Goal: Task Accomplishment & Management: Manage account settings

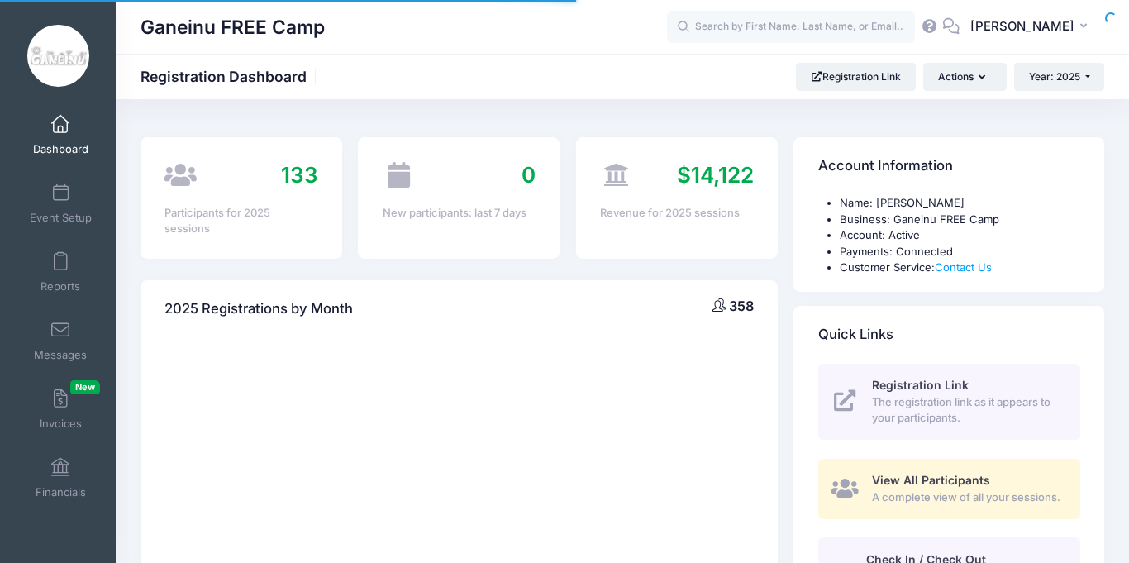
select select
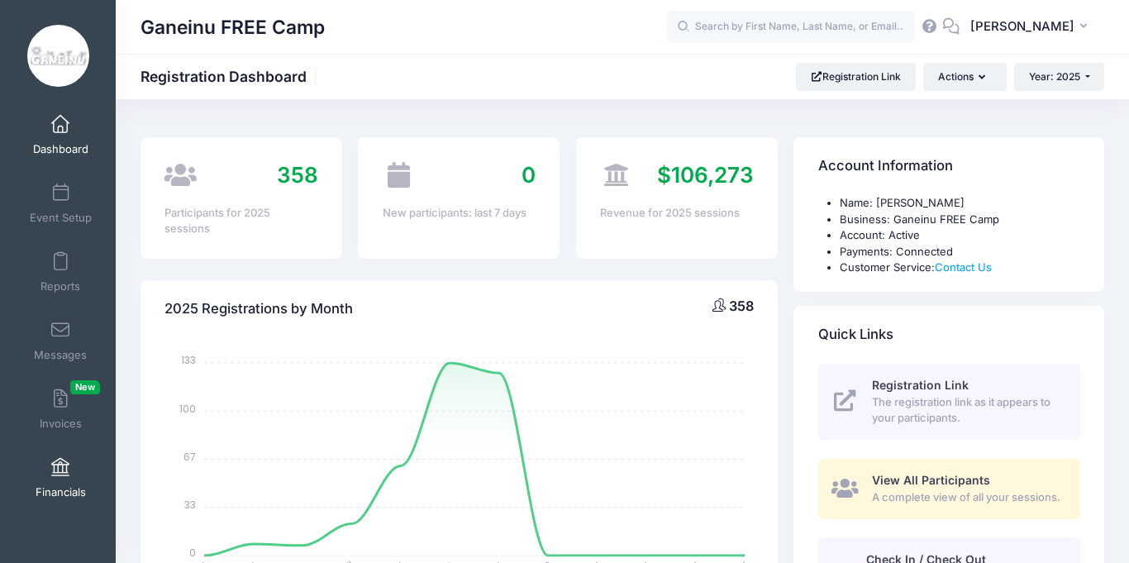
click at [70, 486] on span "Financials" at bounding box center [61, 492] width 50 height 14
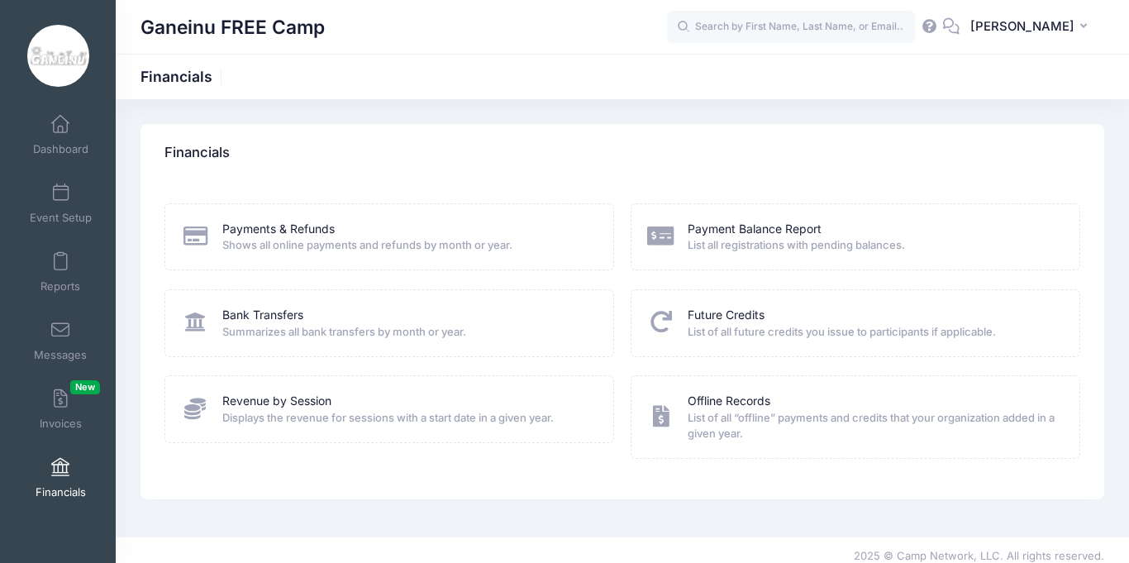
click at [839, 231] on div "Payment Balance Report" at bounding box center [873, 229] width 370 height 17
click at [803, 238] on span "List all registrations with pending balances." at bounding box center [873, 245] width 370 height 17
click at [672, 234] on icon at bounding box center [660, 235] width 27 height 21
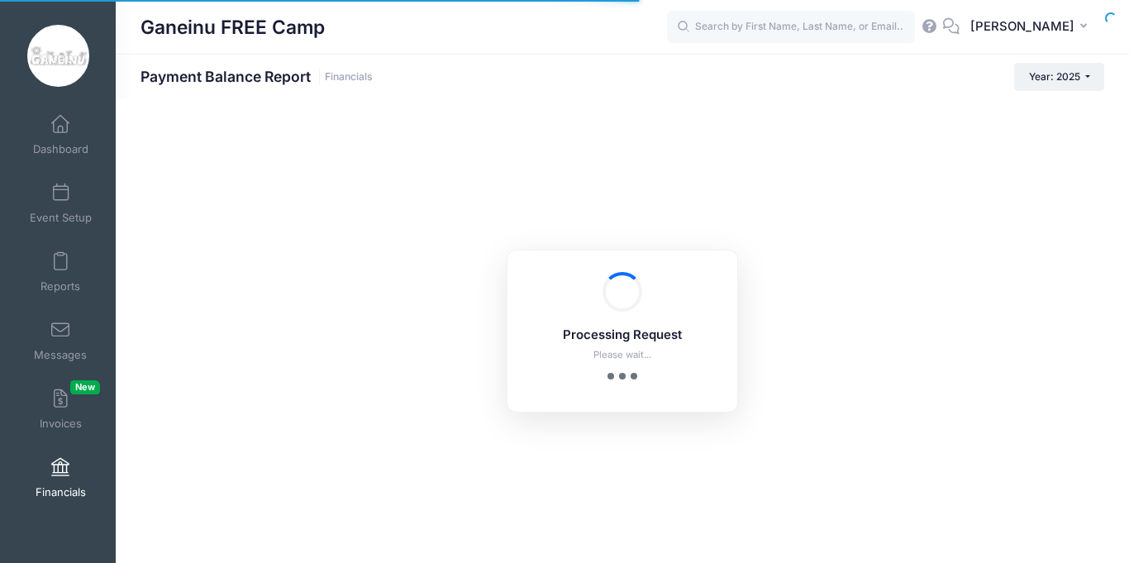
select select "10"
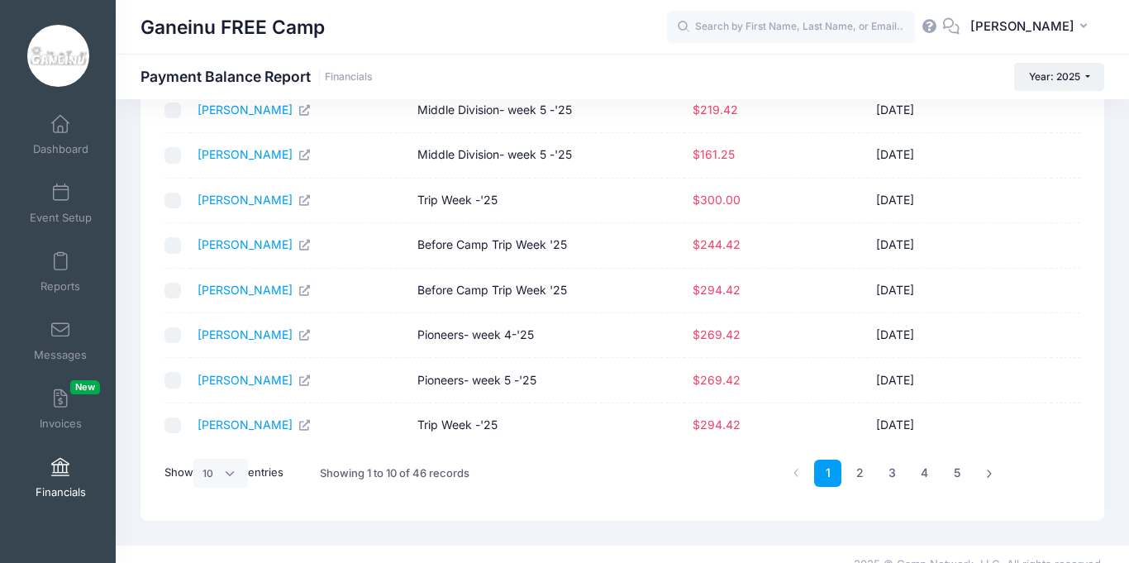
scroll to position [229, 0]
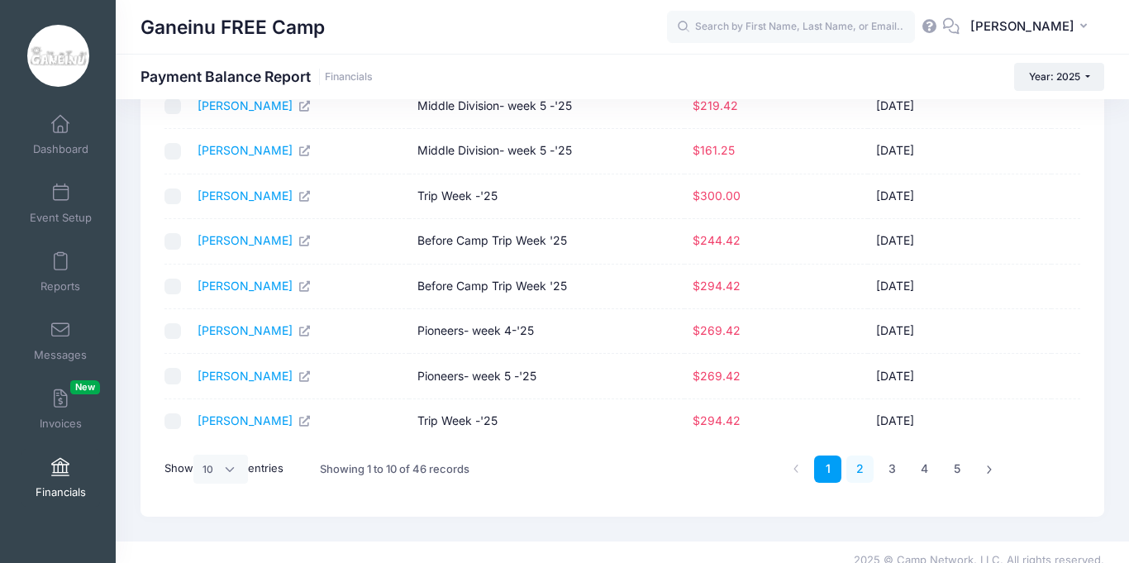
click at [856, 470] on link "2" at bounding box center [859, 468] width 27 height 27
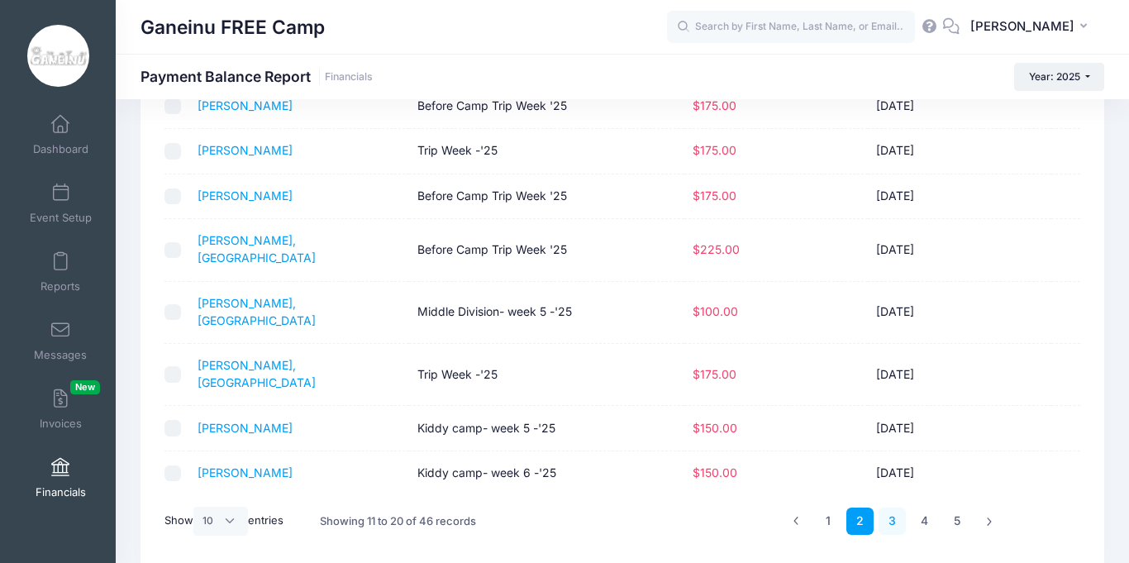
click at [891, 508] on link "3" at bounding box center [892, 521] width 27 height 27
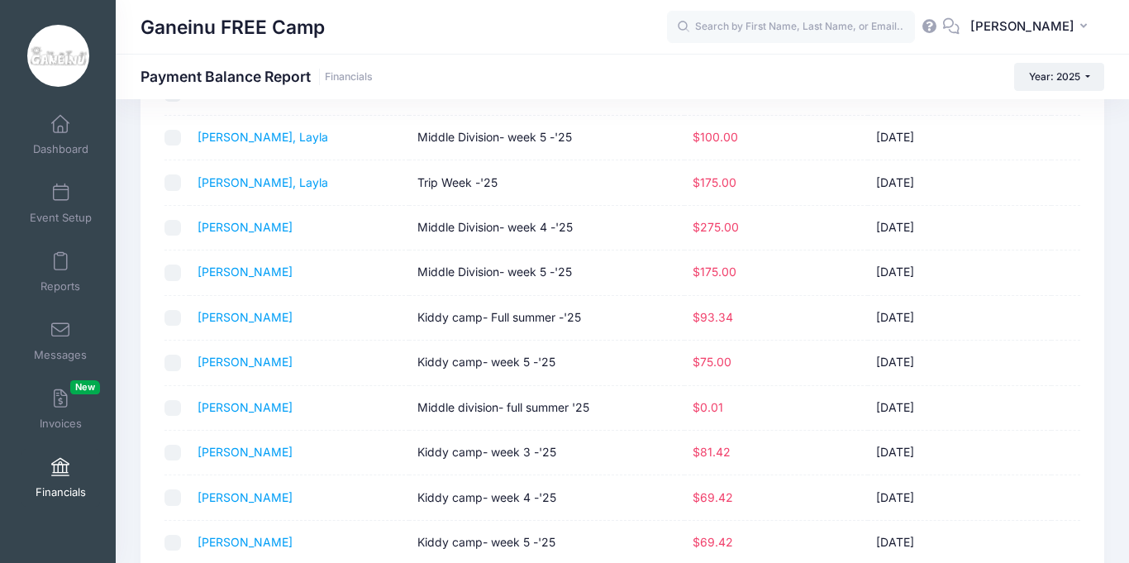
scroll to position [0, 0]
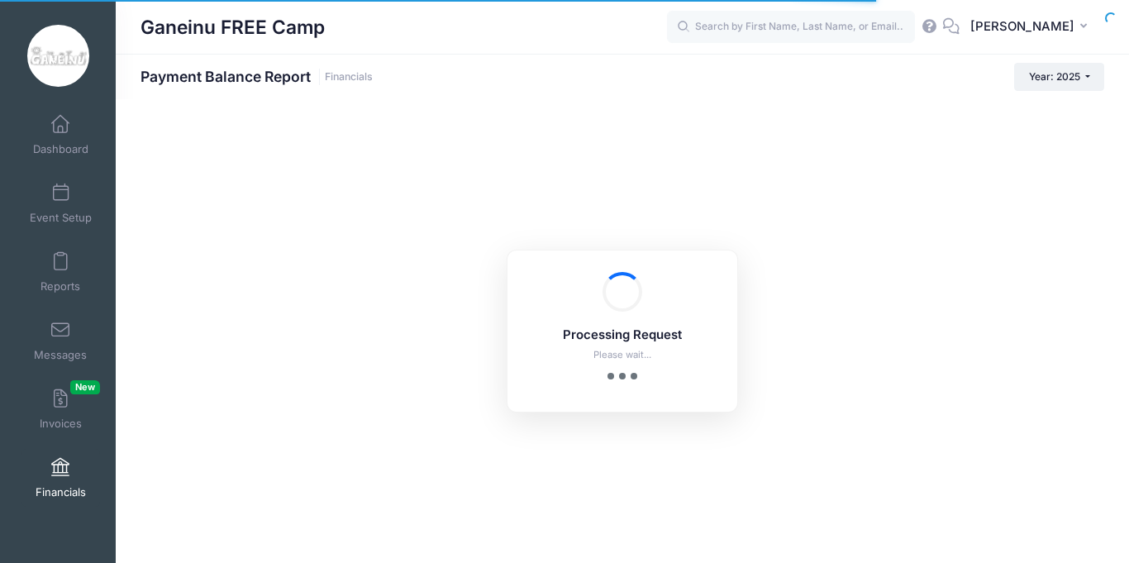
select select "10"
